Goal: Find specific page/section: Find specific page/section

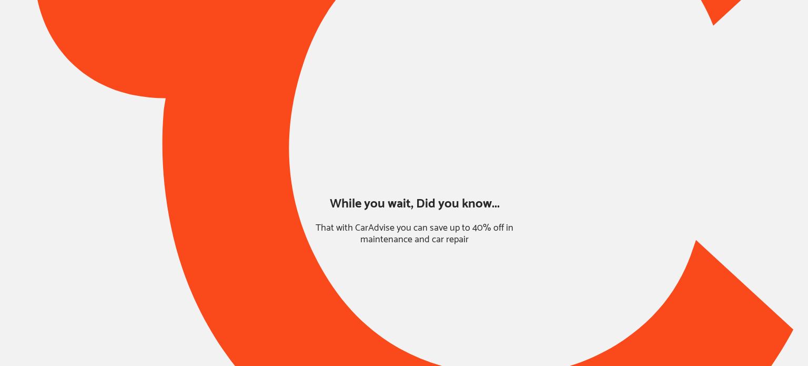
type input "*****"
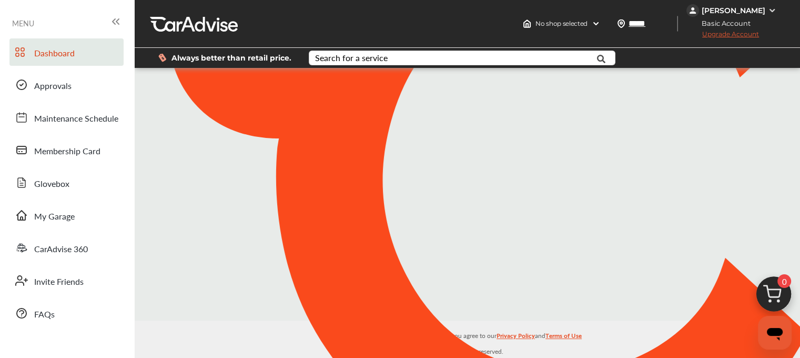
click at [733, 12] on div "[PERSON_NAME]" at bounding box center [734, 10] width 64 height 9
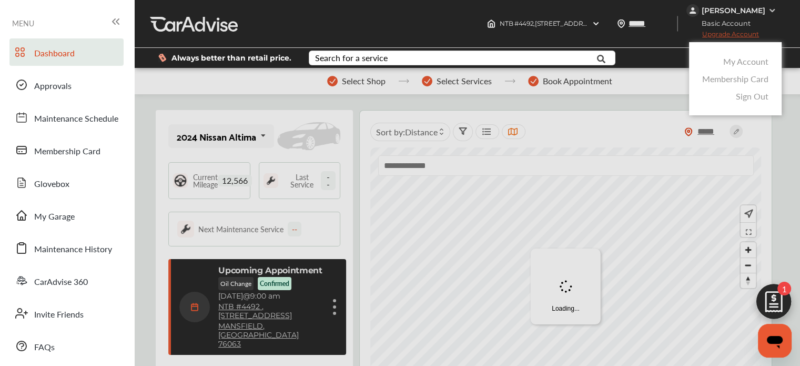
scroll to position [171, 0]
click at [747, 12] on div at bounding box center [400, 209] width 800 height 418
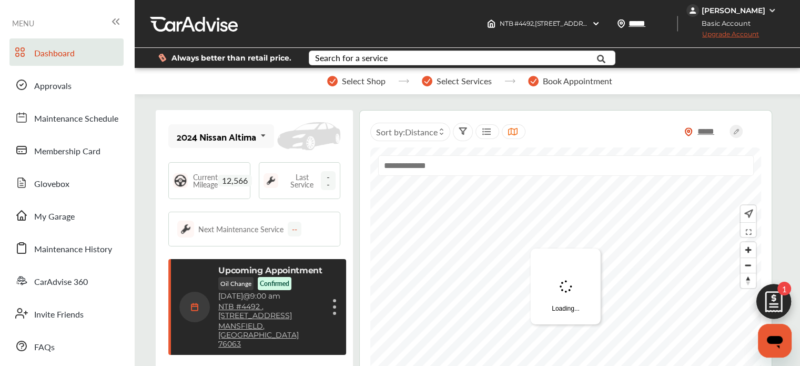
click at [733, 15] on div "[PERSON_NAME]" at bounding box center [733, 10] width 93 height 13
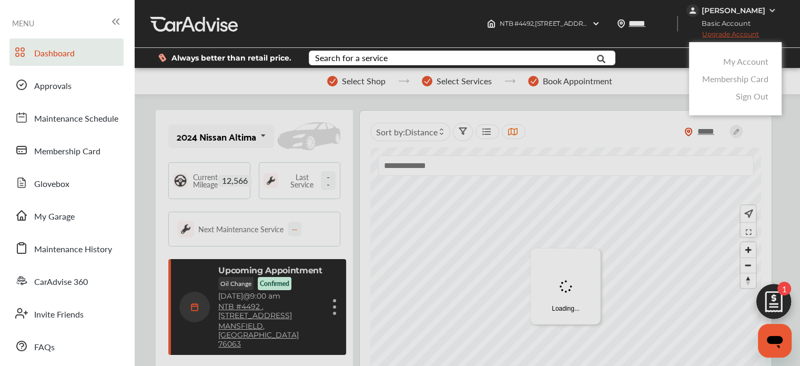
click at [738, 79] on link "Membership Card" at bounding box center [735, 79] width 66 height 12
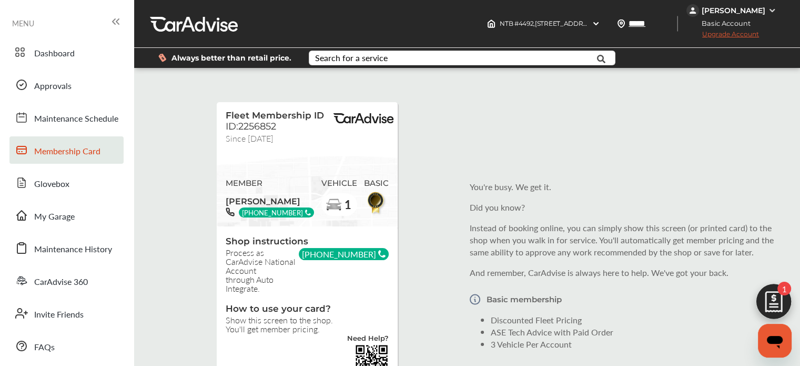
click at [773, 296] on img at bounding box center [774, 304] width 51 height 51
